Goal: Task Accomplishment & Management: Use online tool/utility

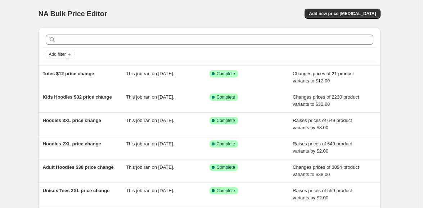
click at [292, 0] on div "NA Bulk Price Editor. This page is ready NA Bulk Price Editor Add new price [ME…" at bounding box center [210, 13] width 342 height 27
click at [395, 102] on div "NA Bulk Price Editor. This page is ready NA Bulk Price Editor Add new price [ME…" at bounding box center [209, 185] width 419 height 371
drag, startPoint x: 414, startPoint y: 93, endPoint x: 427, endPoint y: 18, distance: 76.4
click at [414, 93] on div "NA Bulk Price Editor. This page is ready NA Bulk Price Editor Add new price [ME…" at bounding box center [209, 185] width 419 height 371
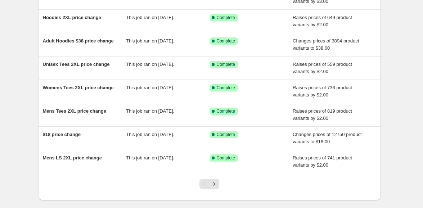
scroll to position [128, 0]
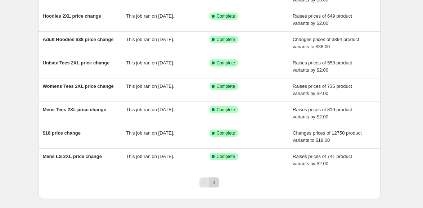
click at [218, 183] on icon "Next" at bounding box center [214, 182] width 7 height 7
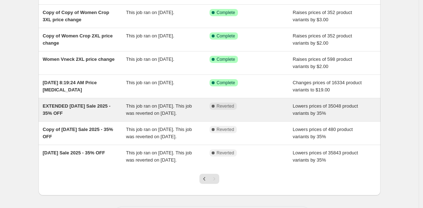
scroll to position [85, 0]
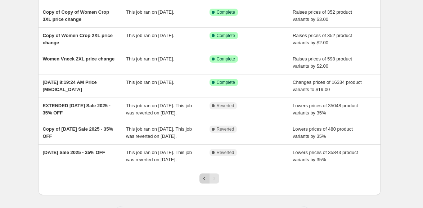
click at [206, 182] on icon "Previous" at bounding box center [204, 178] width 7 height 7
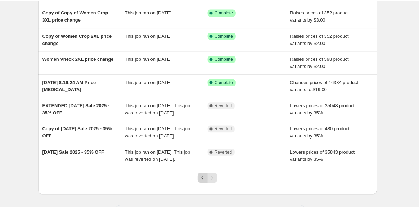
scroll to position [0, 0]
